Goal: Contribute content: Add original content to the website for others to see

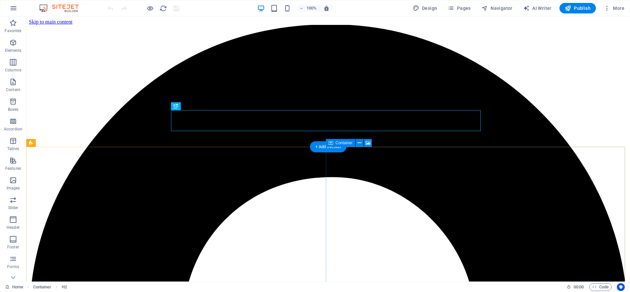
scroll to position [265, 0]
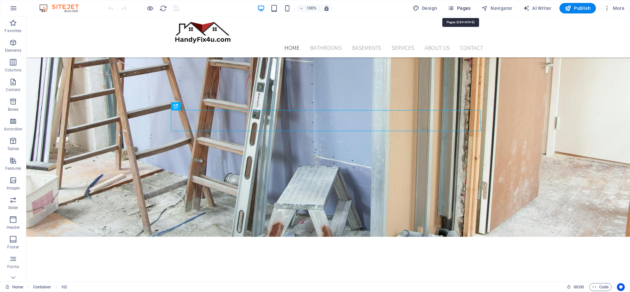
click at [467, 10] on span "Pages" at bounding box center [458, 8] width 23 height 7
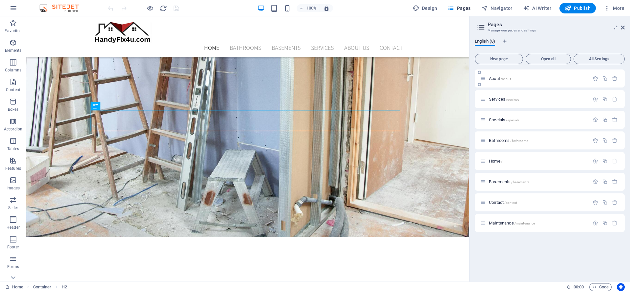
click at [545, 78] on p "About /about" at bounding box center [538, 78] width 98 height 4
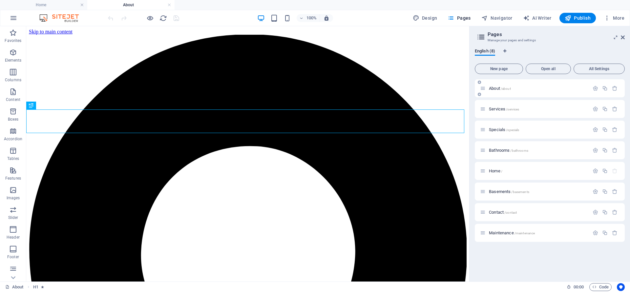
scroll to position [0, 0]
click at [622, 36] on icon at bounding box center [622, 37] width 4 height 5
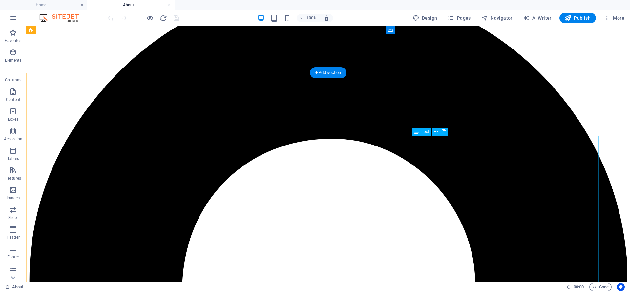
scroll to position [39, 0]
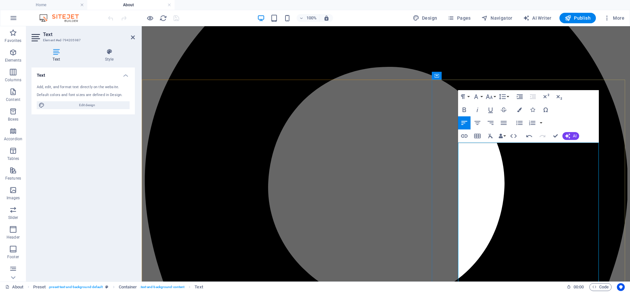
scroll to position [109, 0]
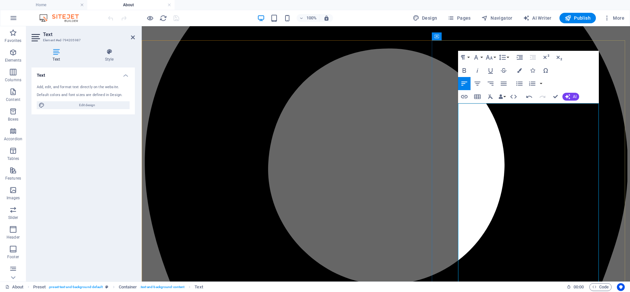
drag, startPoint x: 552, startPoint y: 232, endPoint x: 558, endPoint y: 241, distance: 11.1
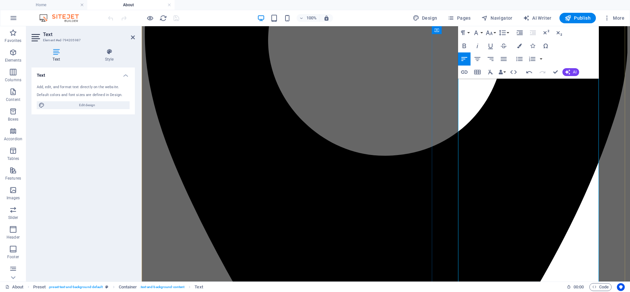
scroll to position [227, 0]
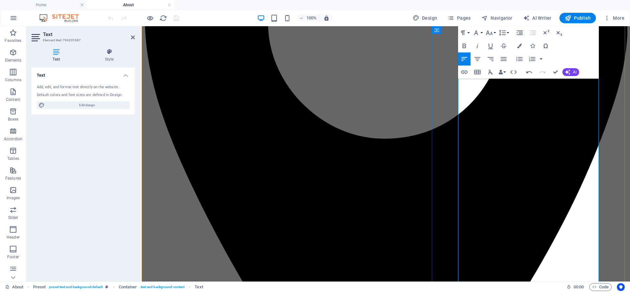
scroll to position [267, 0]
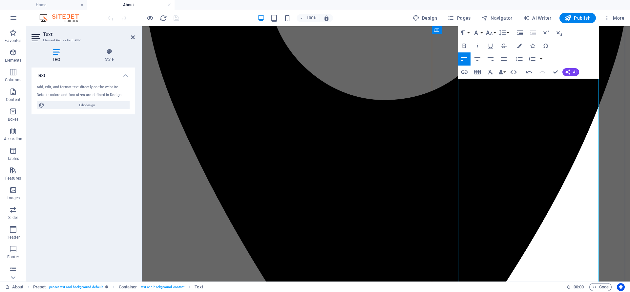
scroll to position [306, 0]
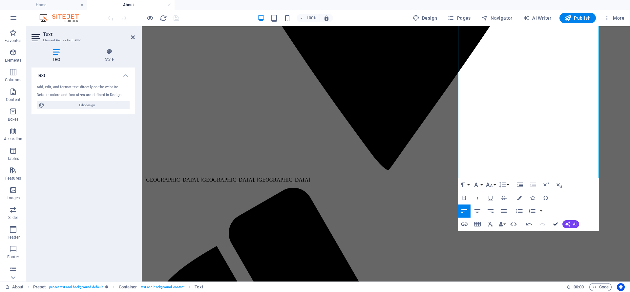
scroll to position [521, 0]
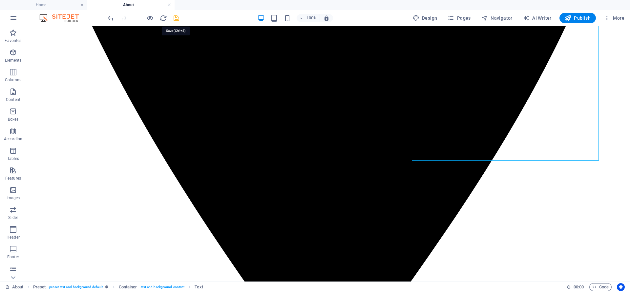
click at [177, 18] on icon "save" at bounding box center [176, 18] width 8 height 8
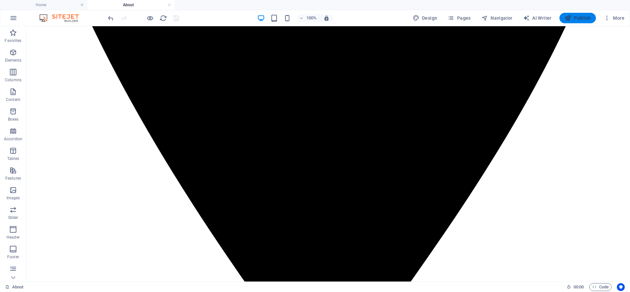
click at [581, 16] on span "Publish" at bounding box center [577, 18] width 26 height 7
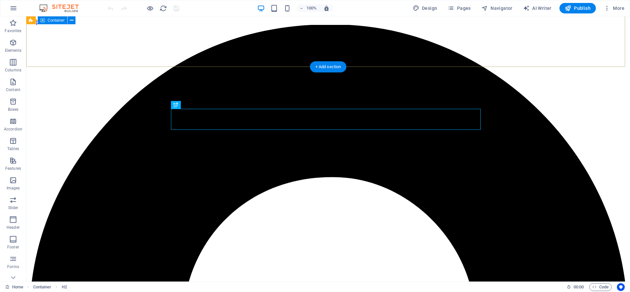
scroll to position [266, 0]
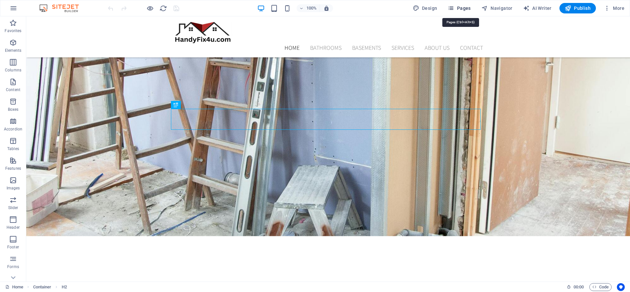
click at [468, 10] on span "Pages" at bounding box center [458, 8] width 23 height 7
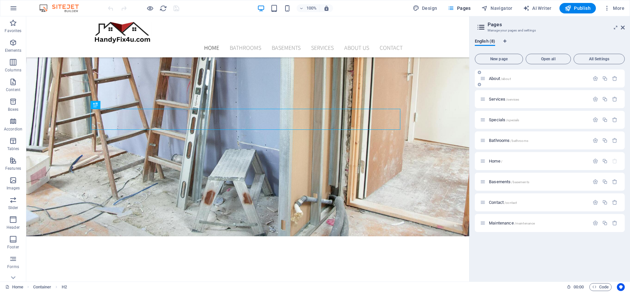
click at [534, 80] on p "About /about" at bounding box center [538, 78] width 98 height 4
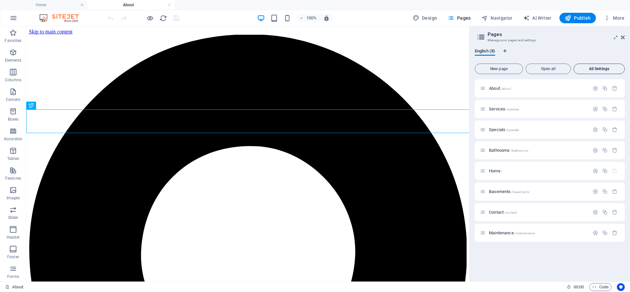
scroll to position [0, 0]
click at [622, 38] on icon at bounding box center [622, 37] width 4 height 5
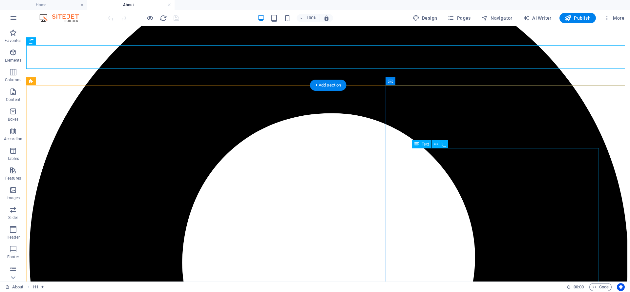
scroll to position [79, 0]
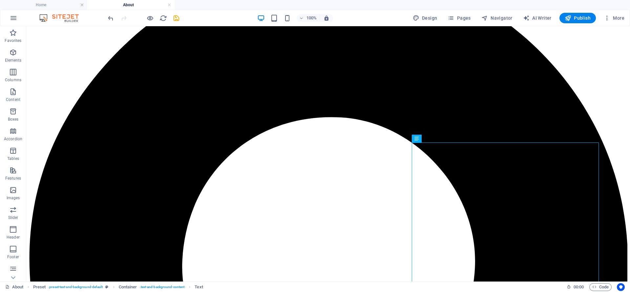
click at [173, 23] on div at bounding box center [143, 18] width 73 height 10
click at [175, 20] on icon "save" at bounding box center [176, 18] width 8 height 8
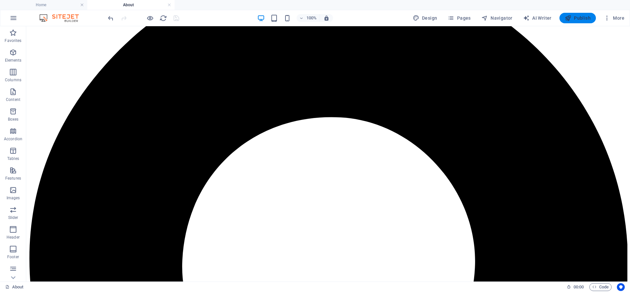
click at [568, 15] on icon "button" at bounding box center [567, 18] width 7 height 7
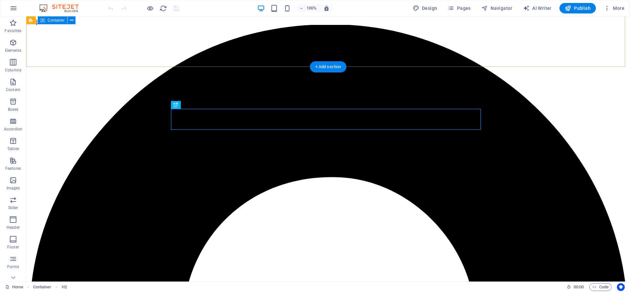
scroll to position [266, 0]
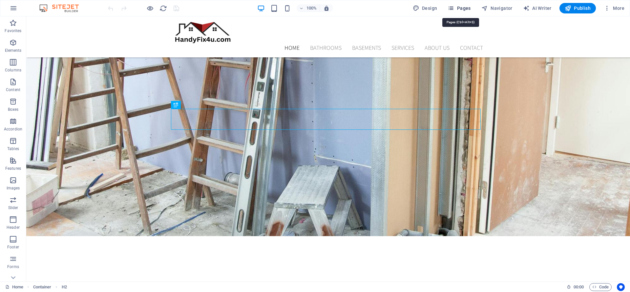
click at [459, 9] on span "Pages" at bounding box center [458, 8] width 23 height 7
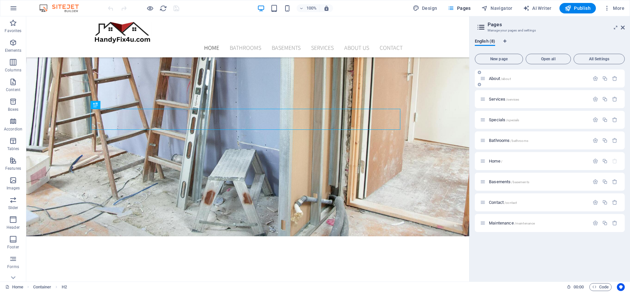
click at [545, 77] on p "About /about" at bounding box center [538, 78] width 98 height 4
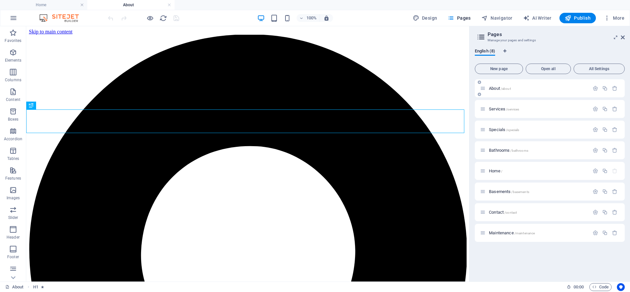
scroll to position [0, 0]
click at [622, 37] on icon at bounding box center [622, 37] width 4 height 5
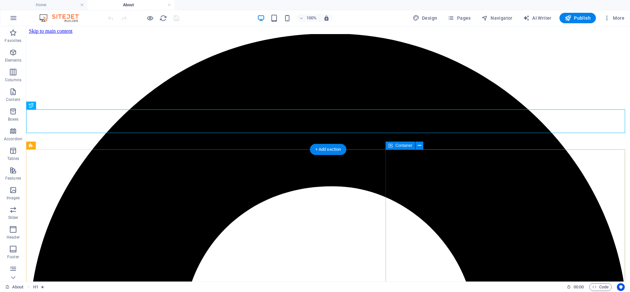
scroll to position [79, 0]
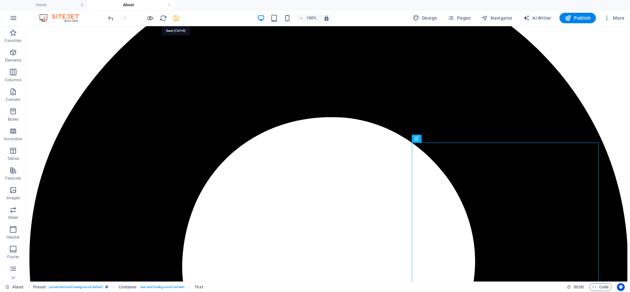
click at [179, 19] on icon "save" at bounding box center [176, 18] width 8 height 8
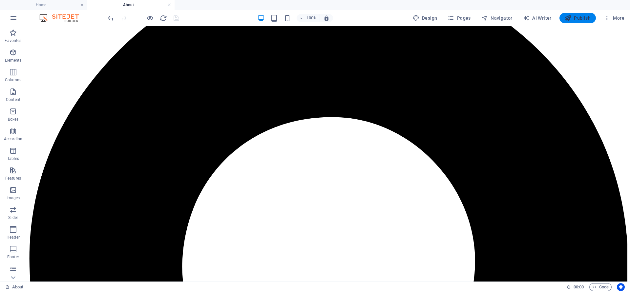
click at [574, 19] on span "Publish" at bounding box center [577, 18] width 26 height 7
